Goal: Task Accomplishment & Management: Manage account settings

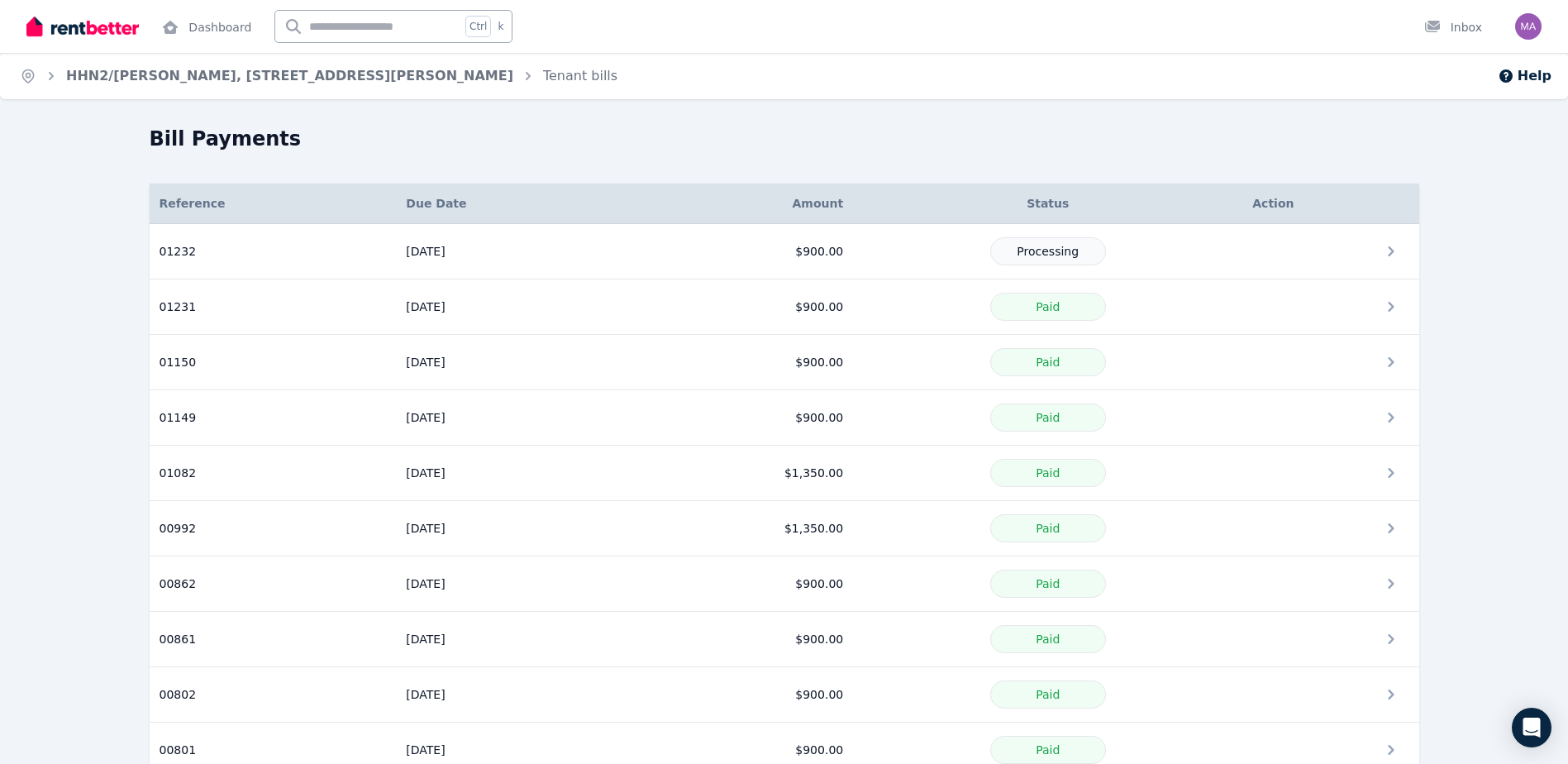
click at [646, 117] on div "Home HHN2/[PERSON_NAME], [STREET_ADDRESS][PERSON_NAME] Tenant bills Help Bill P…" at bounding box center [784, 382] width 1568 height 764
drag, startPoint x: 846, startPoint y: 167, endPoint x: 335, endPoint y: 195, distance: 511.8
click at [790, 170] on div "Bill Payments Details Reference Due Date Amount Status Action 01232 Reference: …" at bounding box center [784, 562] width 1269 height 873
click at [239, 72] on link "HHN2/[PERSON_NAME], [STREET_ADDRESS][PERSON_NAME]" at bounding box center [289, 75] width 447 height 16
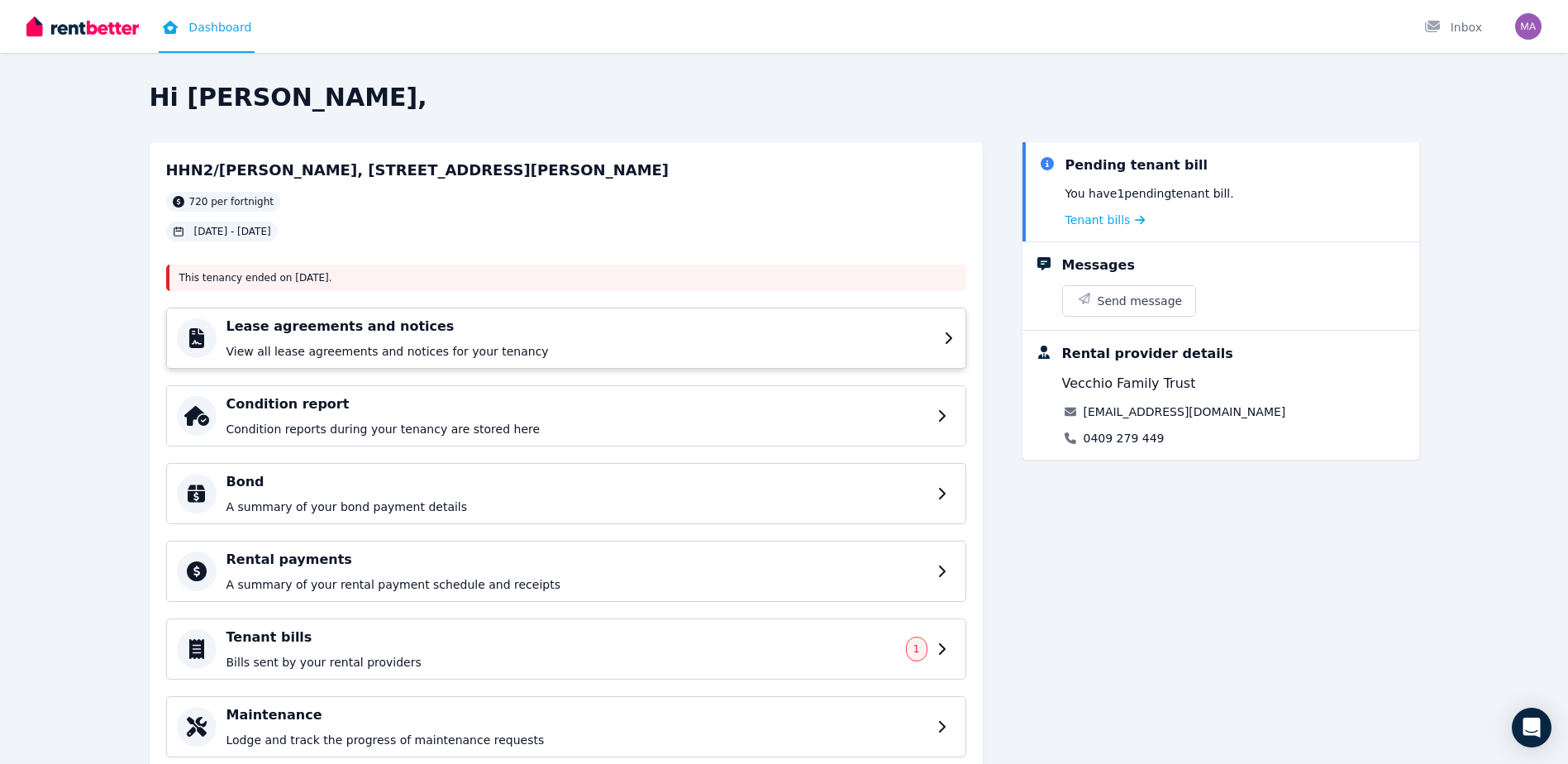
scroll to position [57, 0]
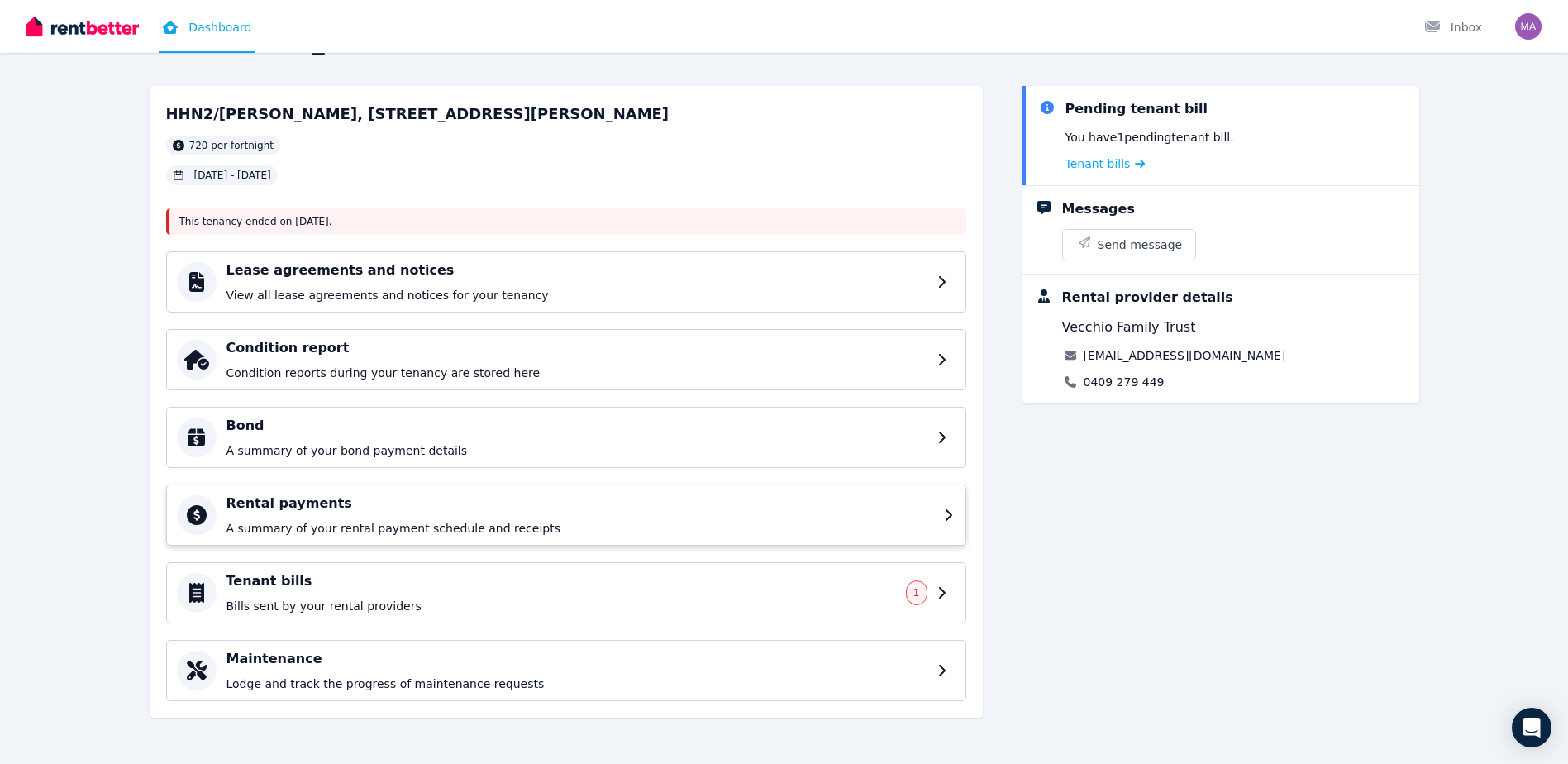
click at [400, 516] on div "Rental payments A summary of your rental payment schedule and receipts" at bounding box center [580, 515] width 707 height 43
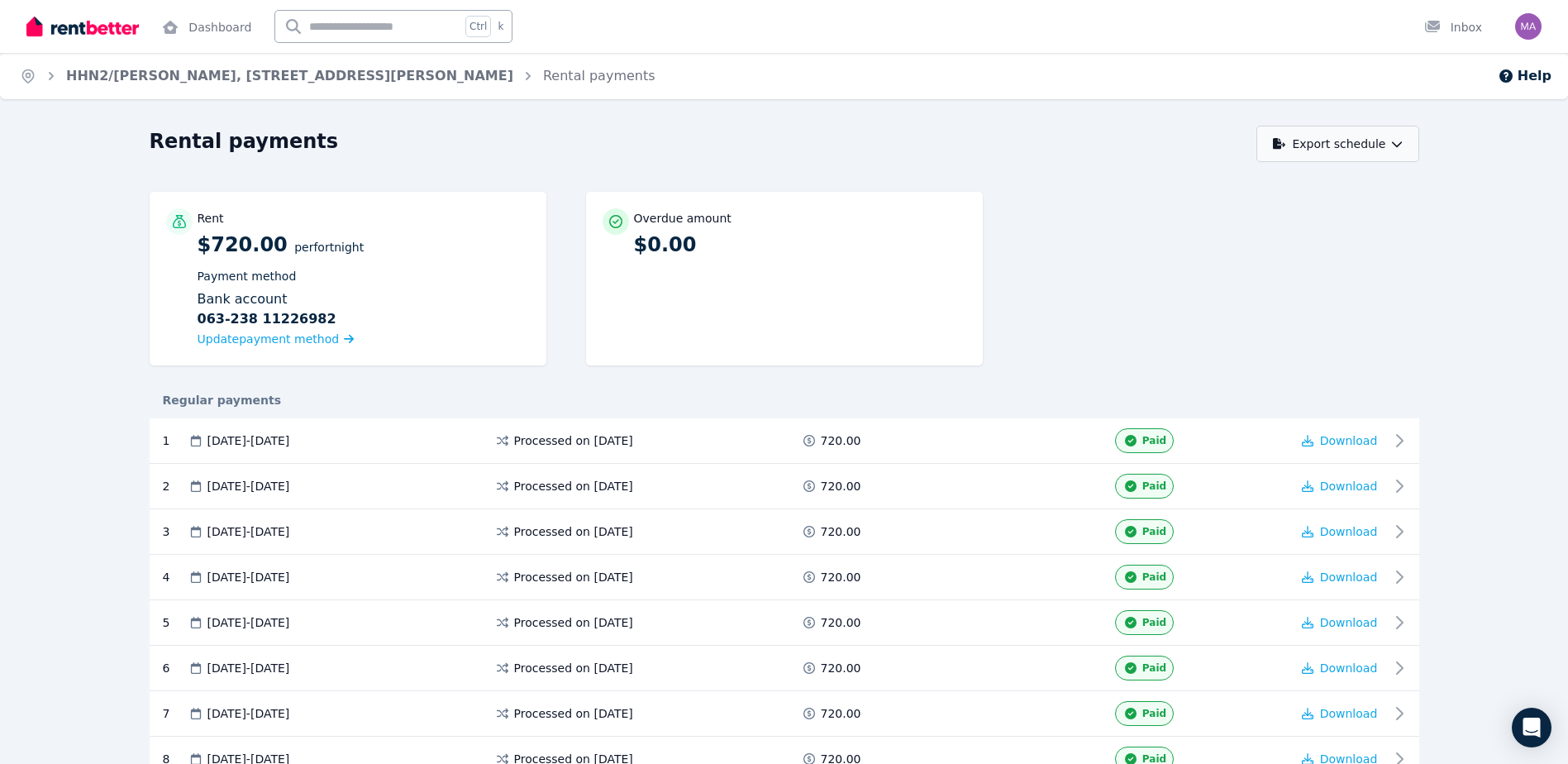
click at [1351, 145] on button "Export schedule" at bounding box center [1338, 144] width 163 height 37
click at [1329, 187] on div "PDF" at bounding box center [1338, 187] width 141 height 17
click at [1213, 290] on div "Rent $720.00 per Fortnight Payment method Bank account [FINANCIAL_ID] [FINANCIA…" at bounding box center [784, 286] width 1269 height 190
click at [1251, 217] on div "Rent $720.00 per Fortnight Payment method Bank account [FINANCIAL_ID] [FINANCIA…" at bounding box center [784, 286] width 1269 height 190
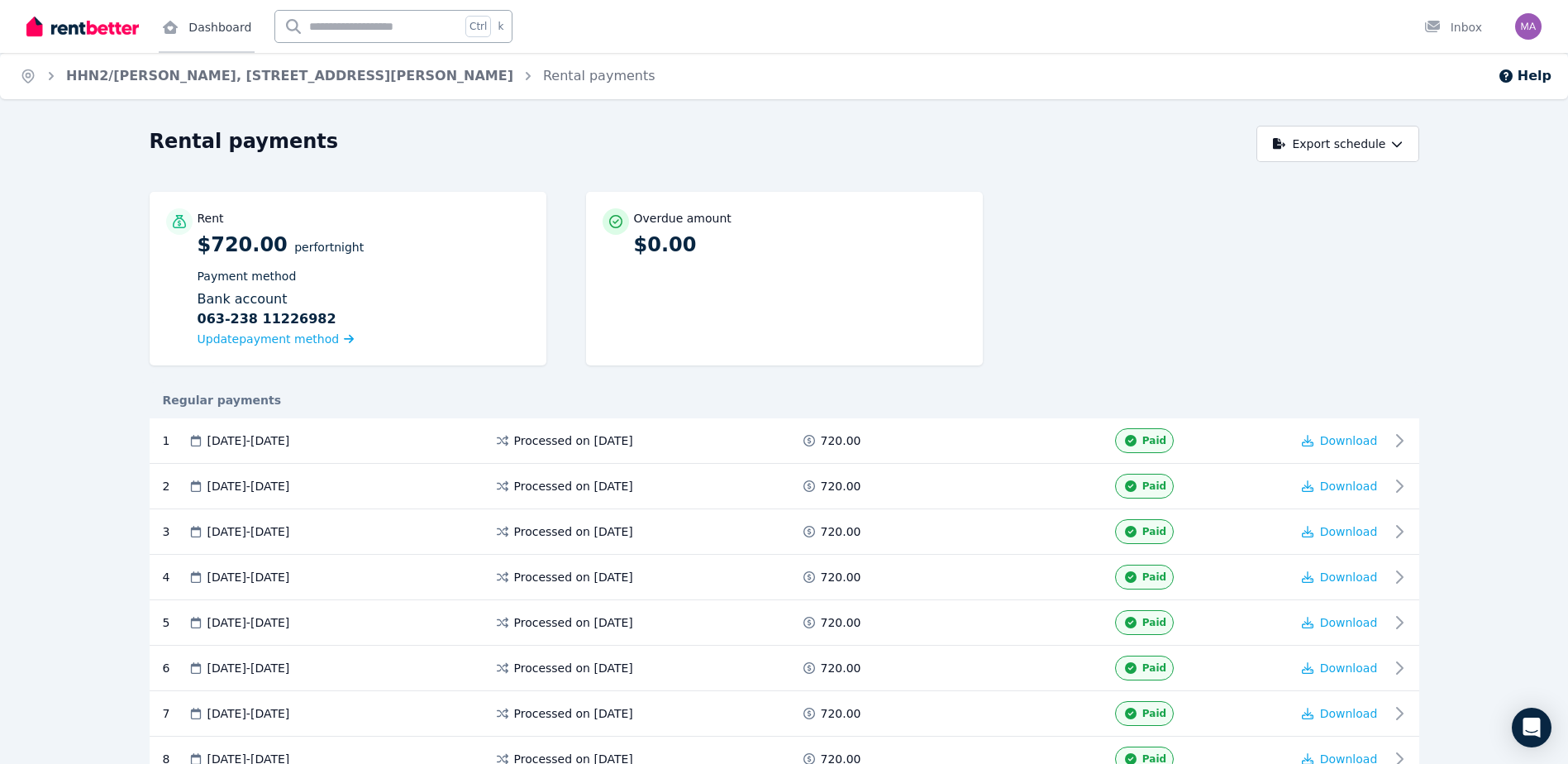
click at [200, 28] on link "Dashboard" at bounding box center [206, 27] width 96 height 53
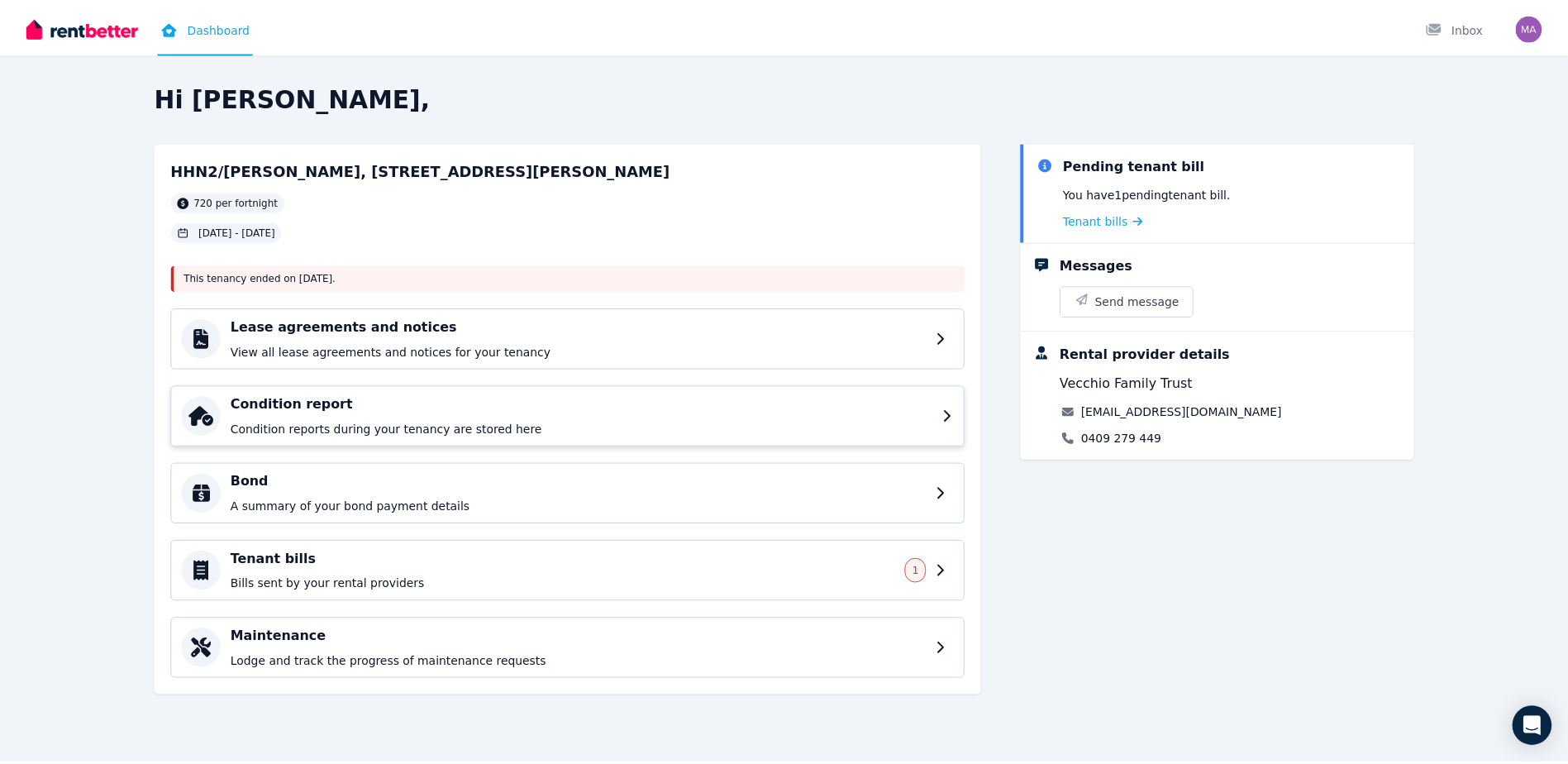
scroll to position [16, 0]
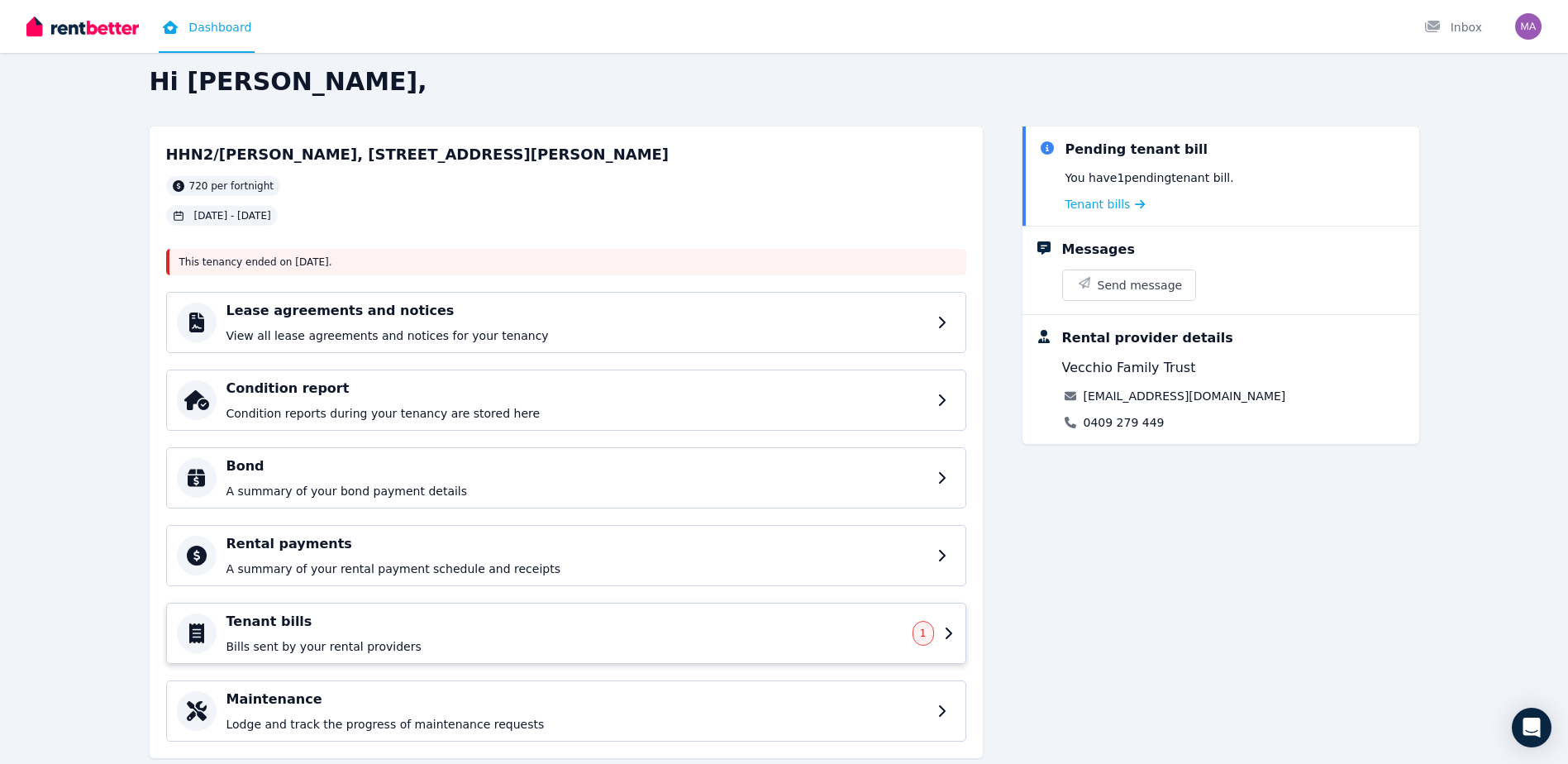
click at [364, 629] on h4 "Tenant bills" at bounding box center [564, 622] width 676 height 20
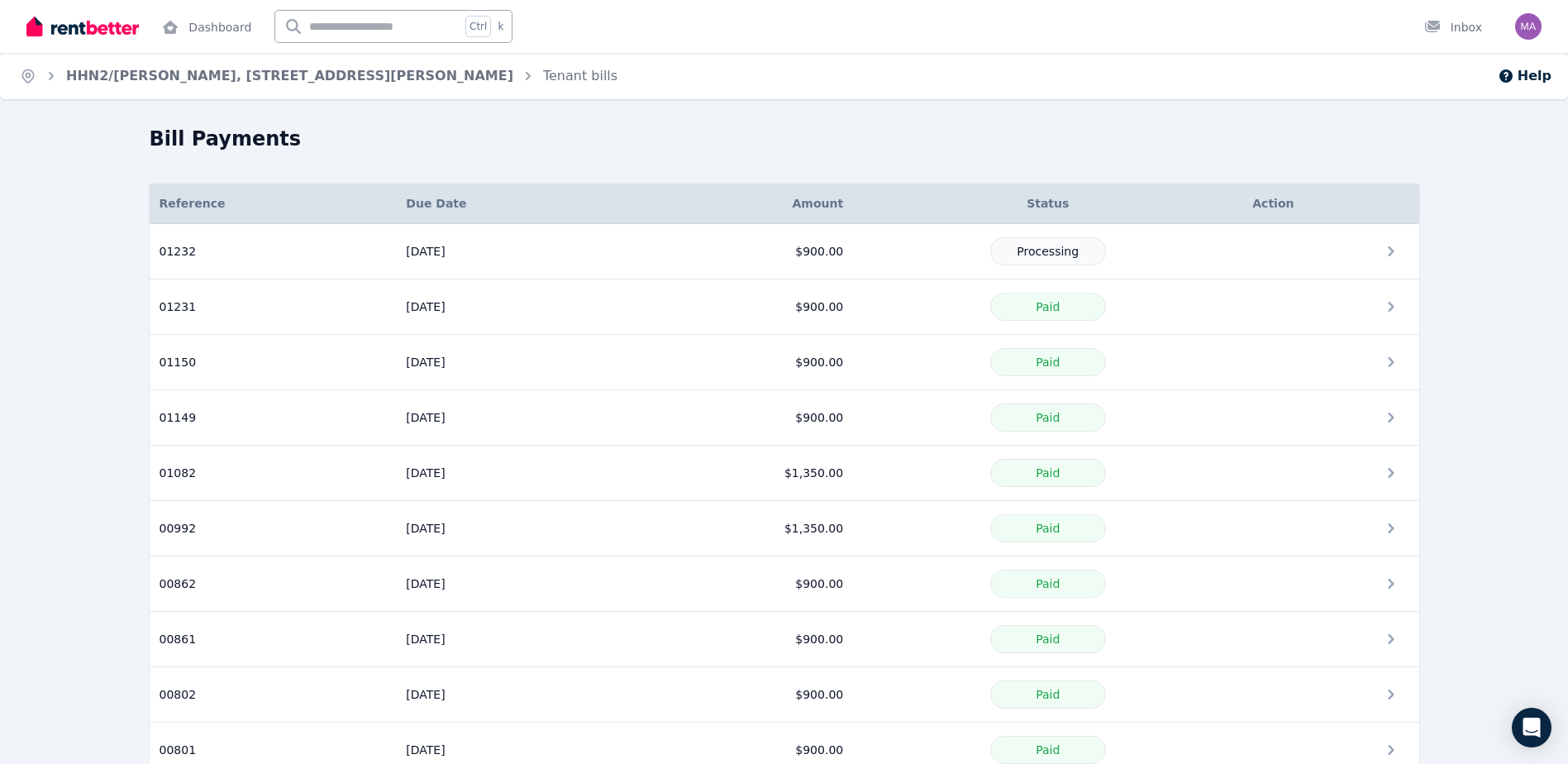
click at [92, 187] on div "Bill Payments Details Reference Due Date Amount Status Action 01232 Reference: …" at bounding box center [784, 577] width 1568 height 903
